Goal: Task Accomplishment & Management: Complete application form

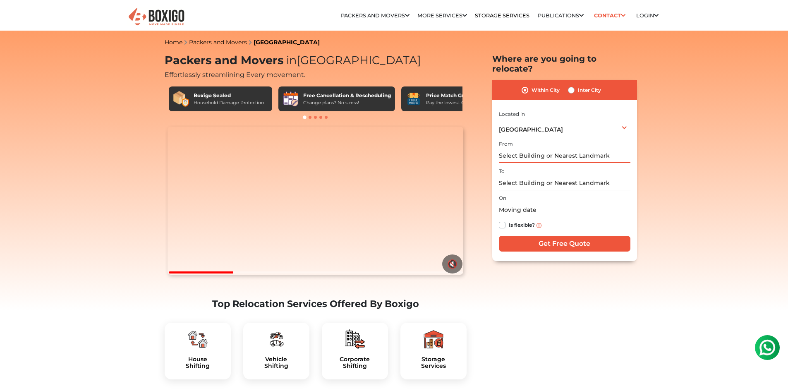
click at [545, 148] on input "text" at bounding box center [564, 155] width 131 height 14
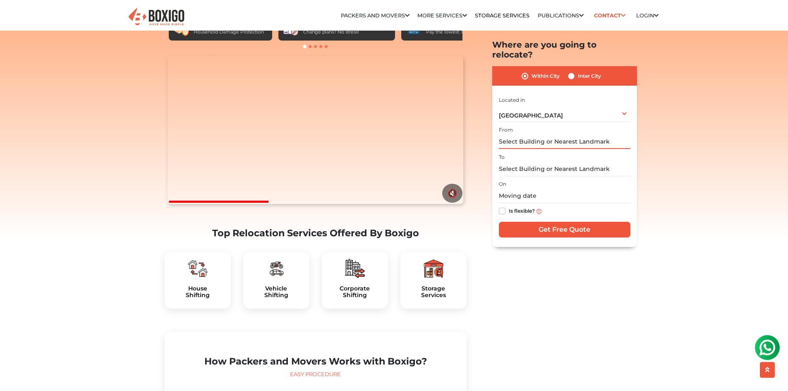
scroll to position [83, 0]
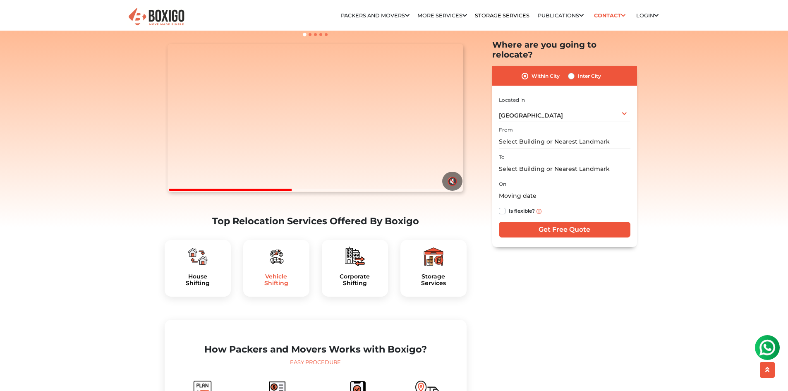
click at [289, 287] on h5 "Vehicle Shifting" at bounding box center [276, 280] width 53 height 14
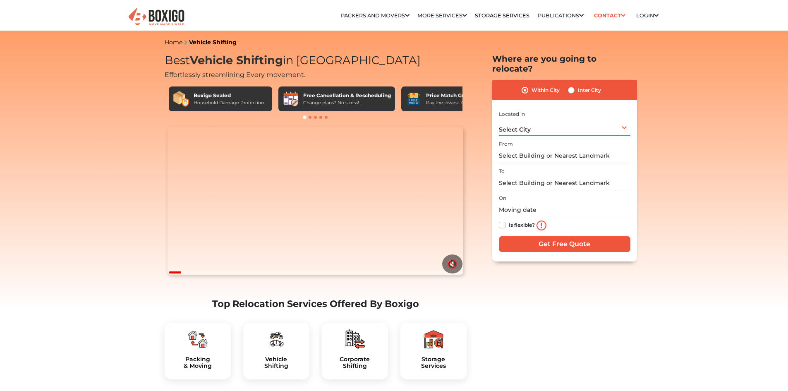
click at [526, 126] on span "Select City" at bounding box center [515, 129] width 32 height 7
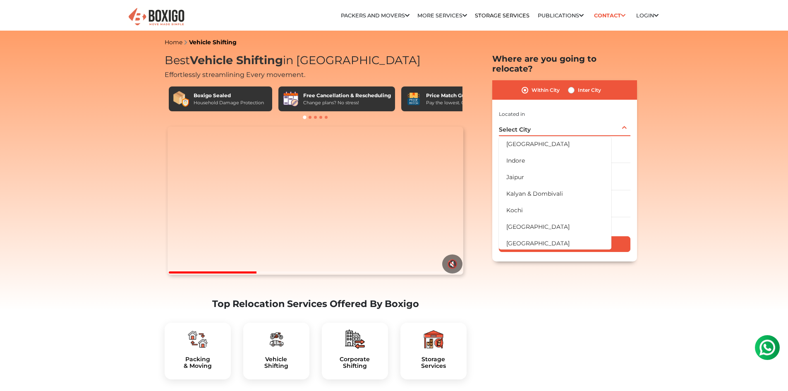
scroll to position [182, 0]
click at [544, 154] on li "[GEOGRAPHIC_DATA]" at bounding box center [555, 161] width 112 height 17
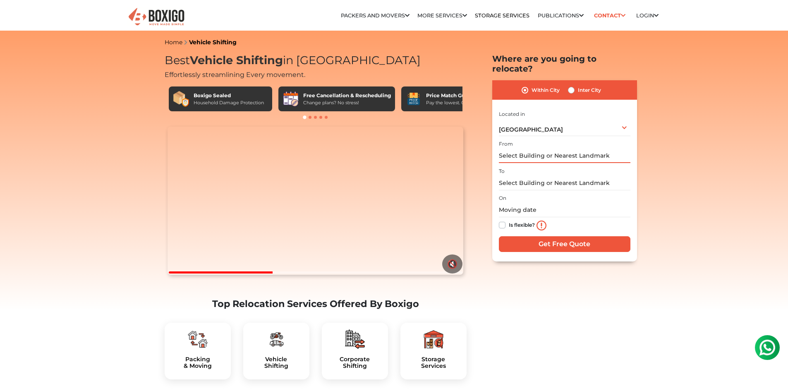
click at [537, 148] on input "text" at bounding box center [564, 155] width 131 height 14
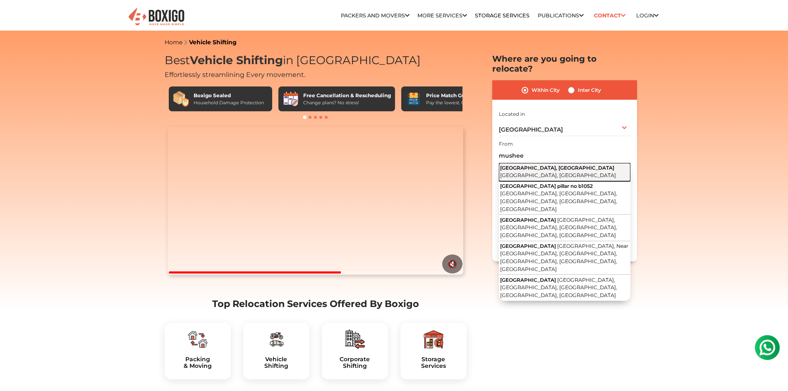
click at [526, 165] on span "[GEOGRAPHIC_DATA], [GEOGRAPHIC_DATA]" at bounding box center [557, 168] width 114 height 6
type input "[GEOGRAPHIC_DATA], [GEOGRAPHIC_DATA], [GEOGRAPHIC_DATA], [GEOGRAPHIC_DATA]"
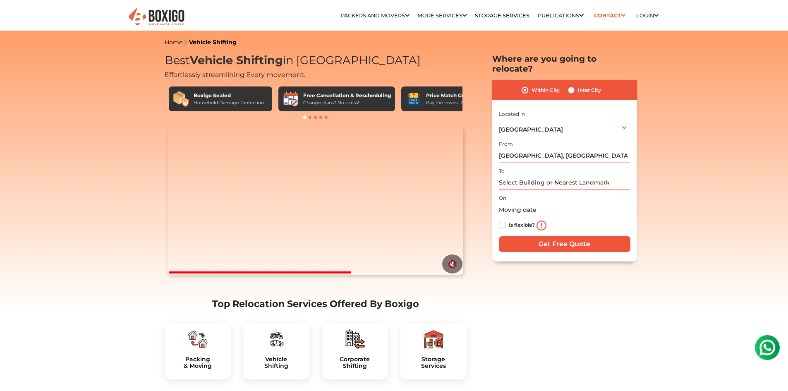
click at [518, 176] on input "text" at bounding box center [564, 183] width 131 height 14
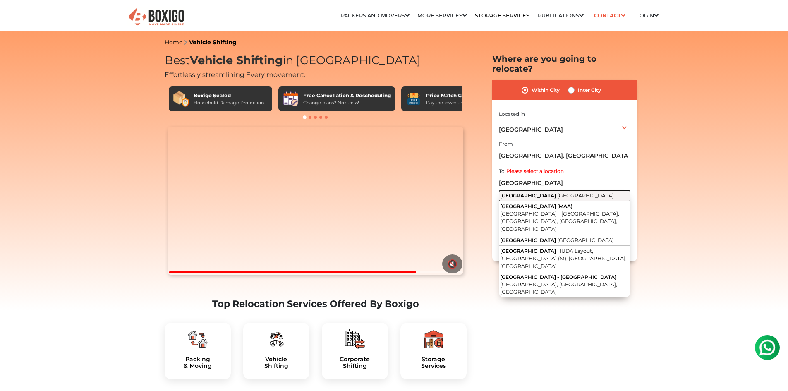
click at [557, 192] on span "[GEOGRAPHIC_DATA]" at bounding box center [585, 195] width 57 height 6
type input "[GEOGRAPHIC_DATA], [GEOGRAPHIC_DATA]"
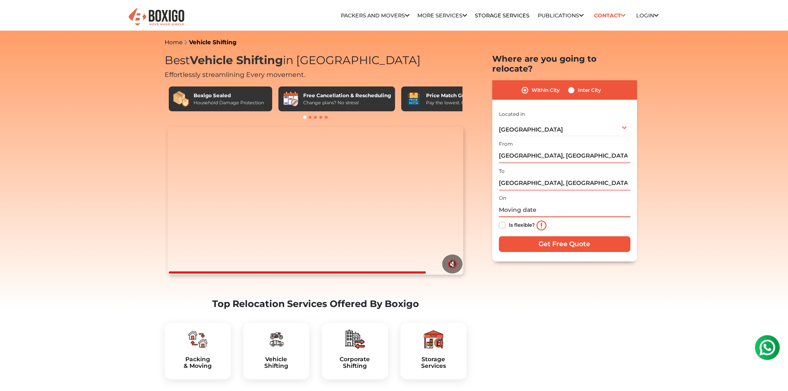
click at [537, 204] on input "text" at bounding box center [564, 210] width 131 height 14
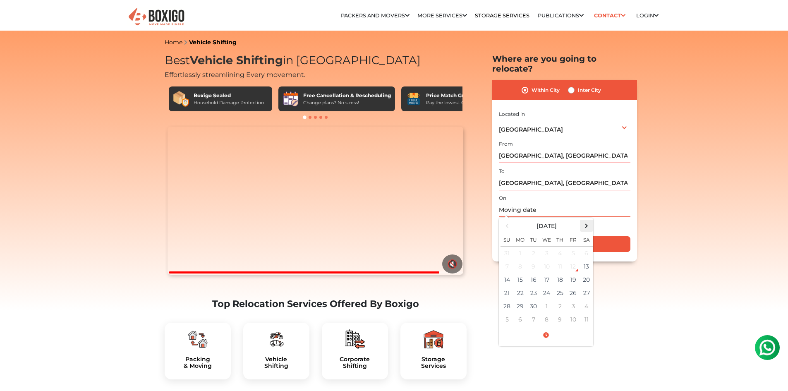
click at [585, 220] on span at bounding box center [586, 225] width 11 height 11
click at [544, 260] on td "10" at bounding box center [546, 266] width 13 height 13
type input "[DATE] 12:00 AM"
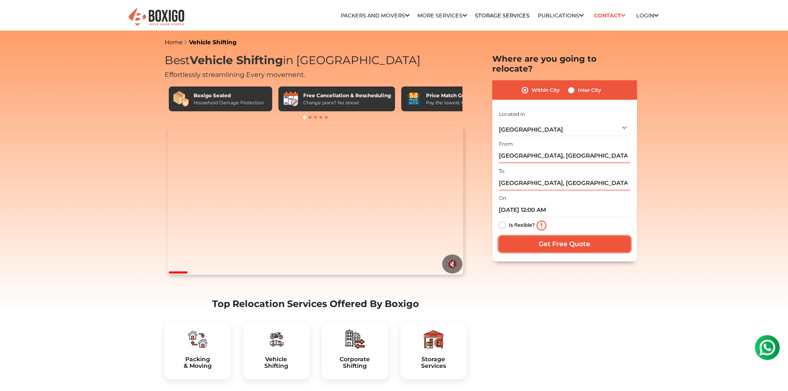
click at [602, 237] on input "Get Free Quote" at bounding box center [564, 244] width 131 height 16
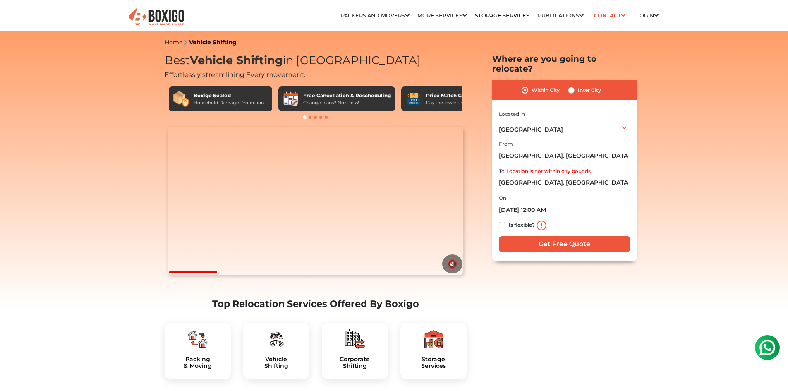
drag, startPoint x: 563, startPoint y: 174, endPoint x: 425, endPoint y: 181, distance: 137.8
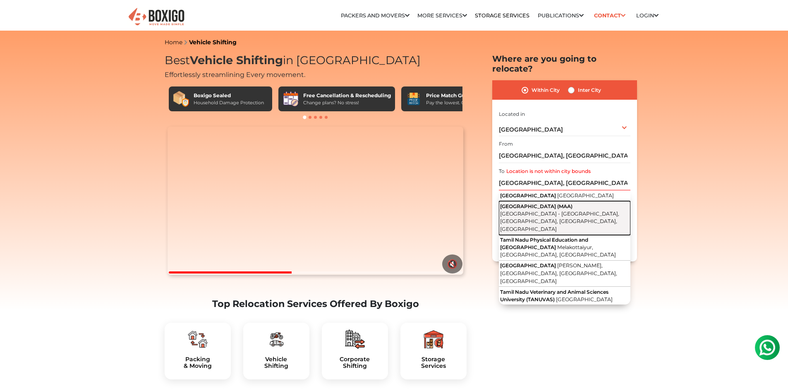
click at [559, 210] on button "[GEOGRAPHIC_DATA] (MAA) [GEOGRAPHIC_DATA] - [GEOGRAPHIC_DATA], [GEOGRAPHIC_DATA…" at bounding box center [564, 217] width 131 height 33
type input "[GEOGRAPHIC_DATA] ([GEOGRAPHIC_DATA]), [GEOGRAPHIC_DATA] - [GEOGRAPHIC_DATA], […"
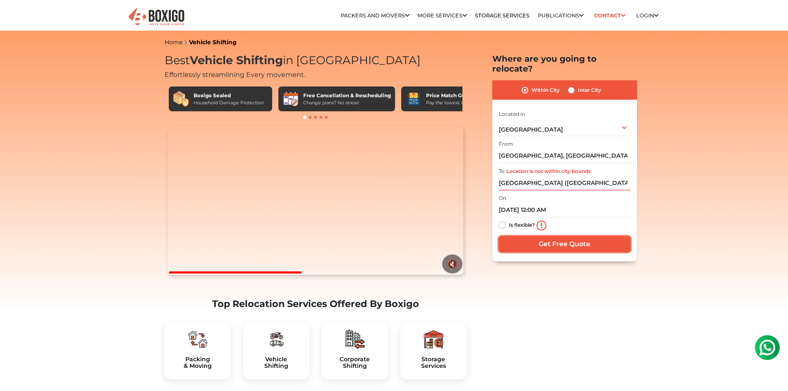
click at [567, 236] on input "Get Free Quote" at bounding box center [564, 244] width 131 height 16
